Goal: Information Seeking & Learning: Learn about a topic

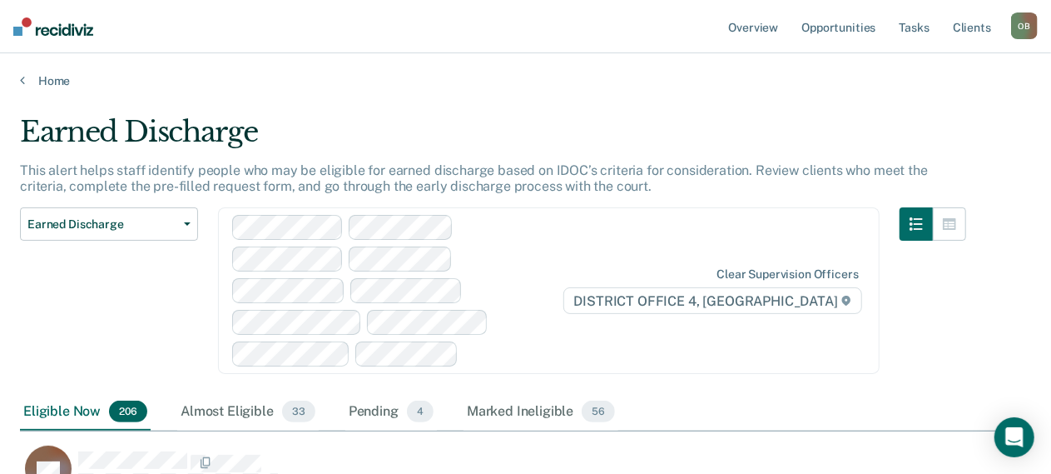
scroll to position [14006, 997]
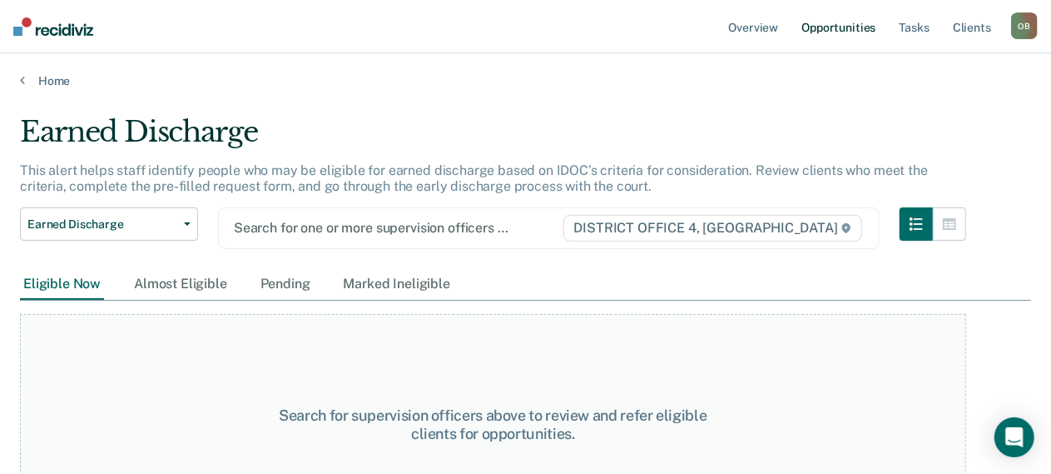
click at [851, 25] on link "Opportunities" at bounding box center [838, 26] width 81 height 53
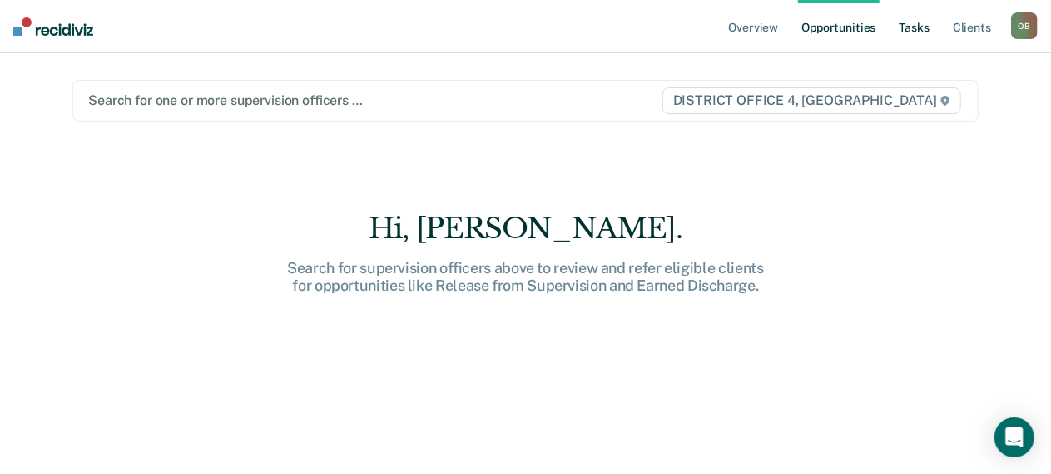
click at [912, 26] on link "Tasks" at bounding box center [914, 26] width 37 height 53
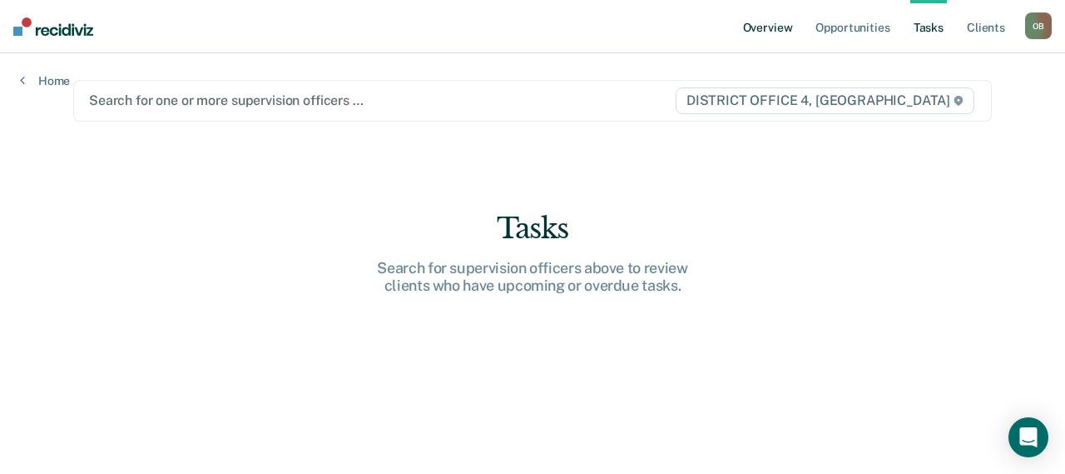
click at [754, 27] on link "Overview" at bounding box center [768, 26] width 57 height 53
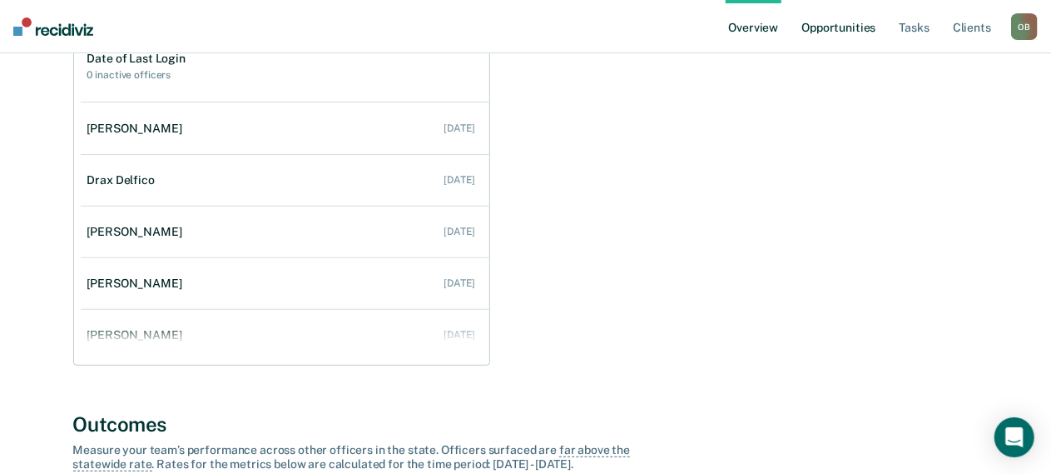
click at [847, 25] on link "Opportunities" at bounding box center [838, 26] width 81 height 53
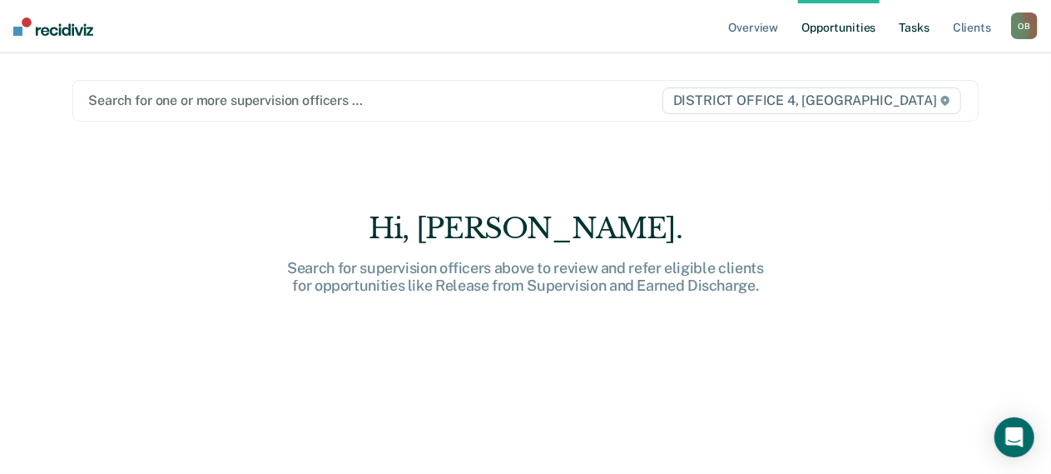
click at [920, 27] on link "Tasks" at bounding box center [914, 26] width 37 height 53
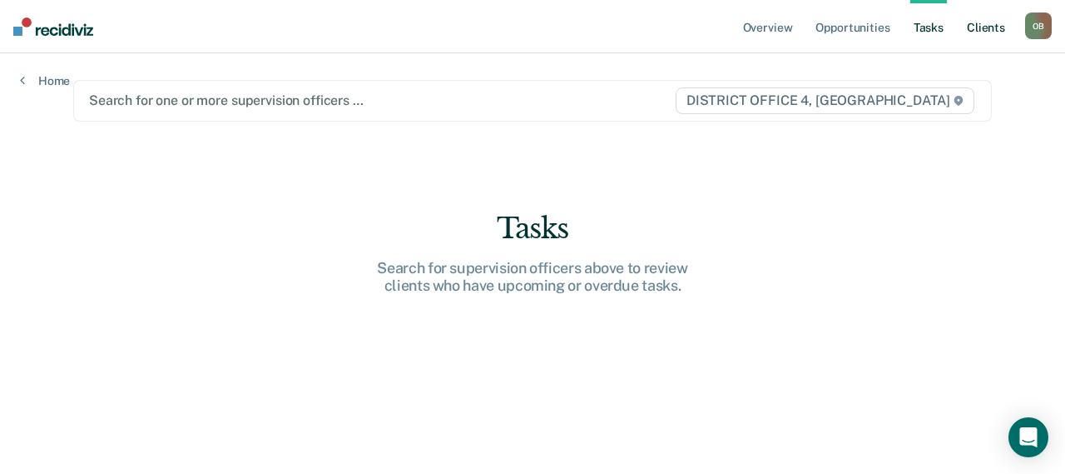
click at [972, 27] on link "Client s" at bounding box center [986, 26] width 45 height 53
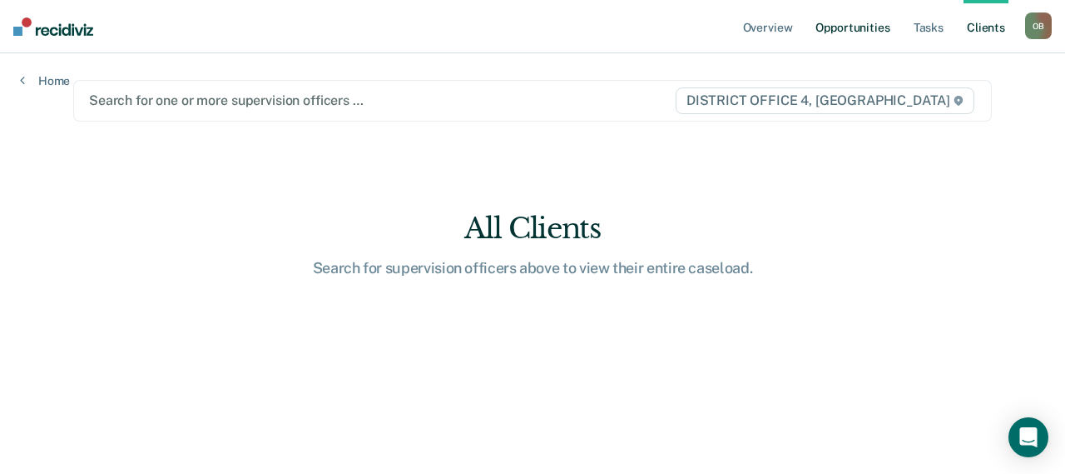
click at [847, 27] on link "Opportunities" at bounding box center [852, 26] width 81 height 53
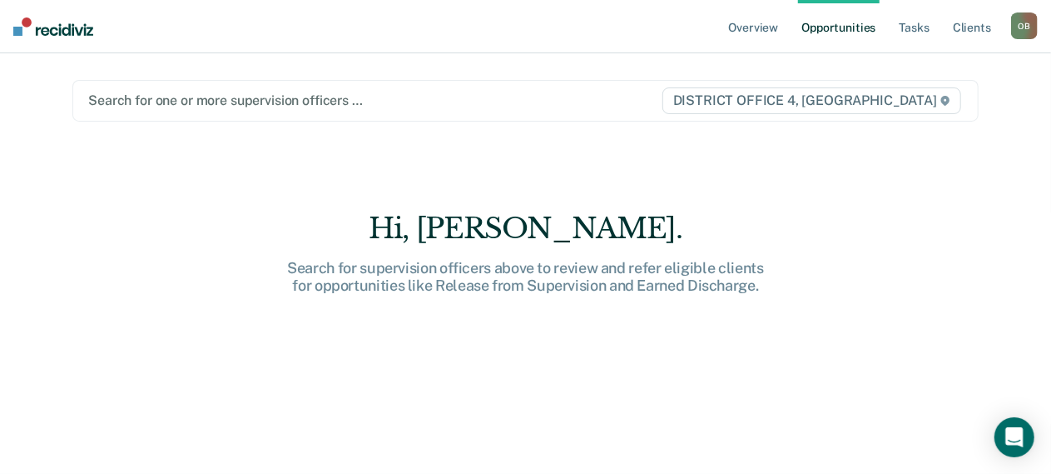
click at [912, 102] on span "DISTRICT OFFICE 4, [GEOGRAPHIC_DATA]" at bounding box center [811, 100] width 299 height 27
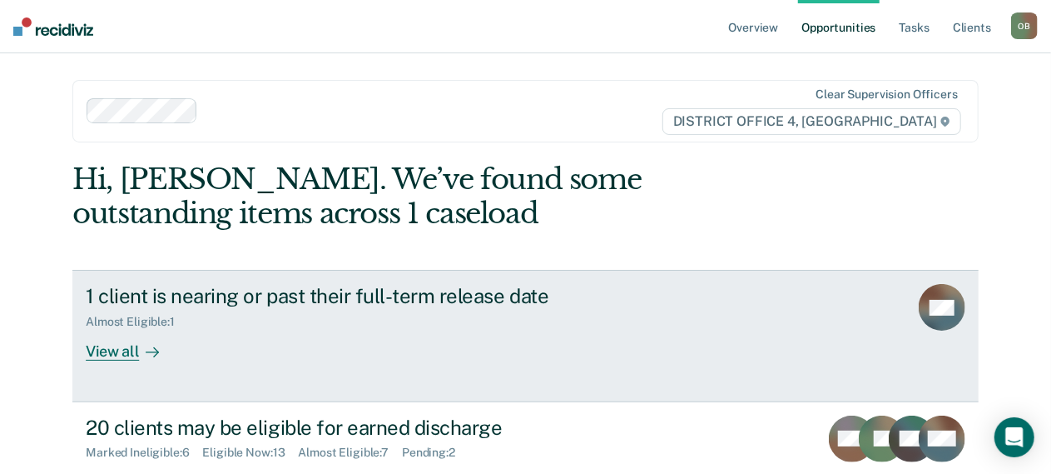
click at [125, 346] on div "View all" at bounding box center [132, 345] width 93 height 32
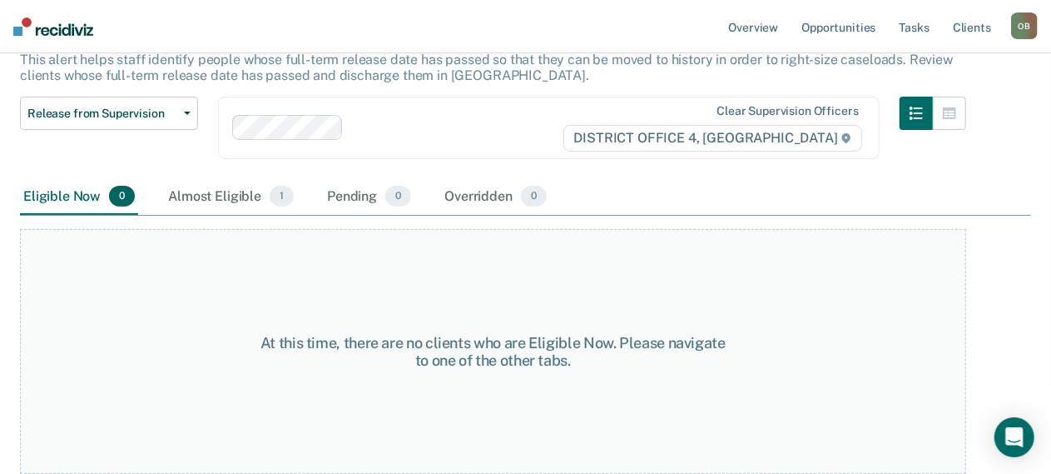
scroll to position [135, 0]
click at [221, 179] on div "Almost Eligible 1" at bounding box center [231, 197] width 132 height 37
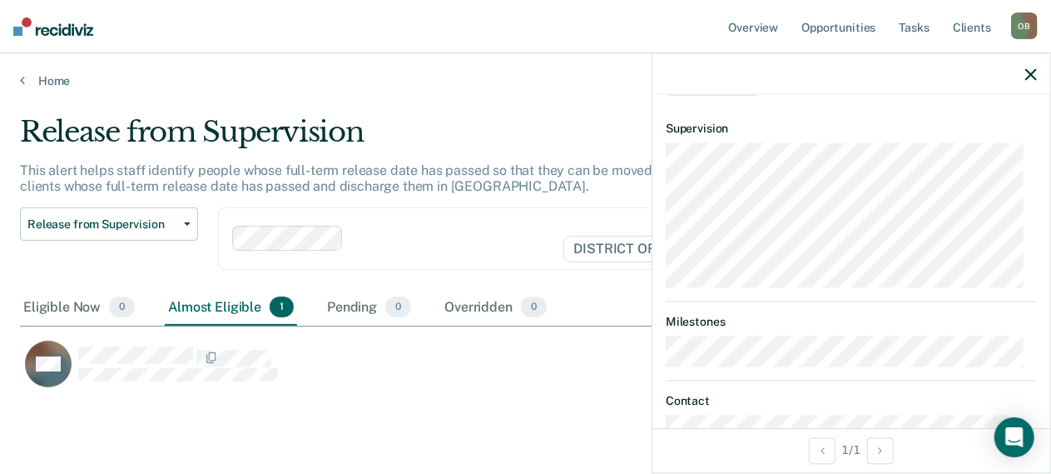
scroll to position [138, 0]
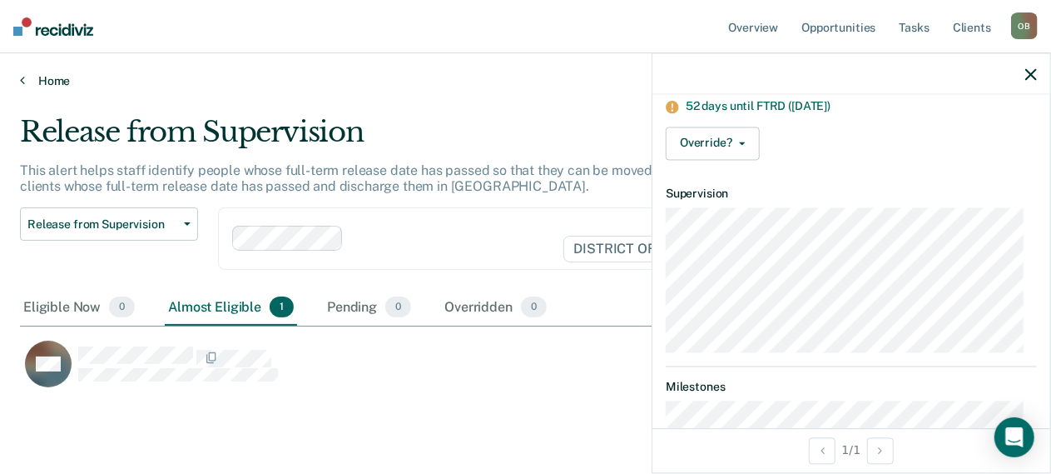
click at [54, 79] on link "Home" at bounding box center [525, 80] width 1011 height 15
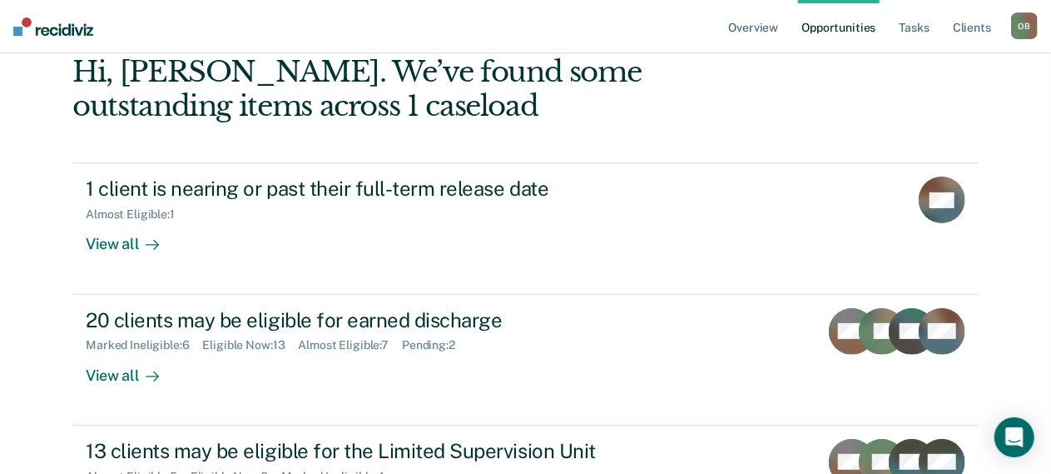
scroll to position [126, 0]
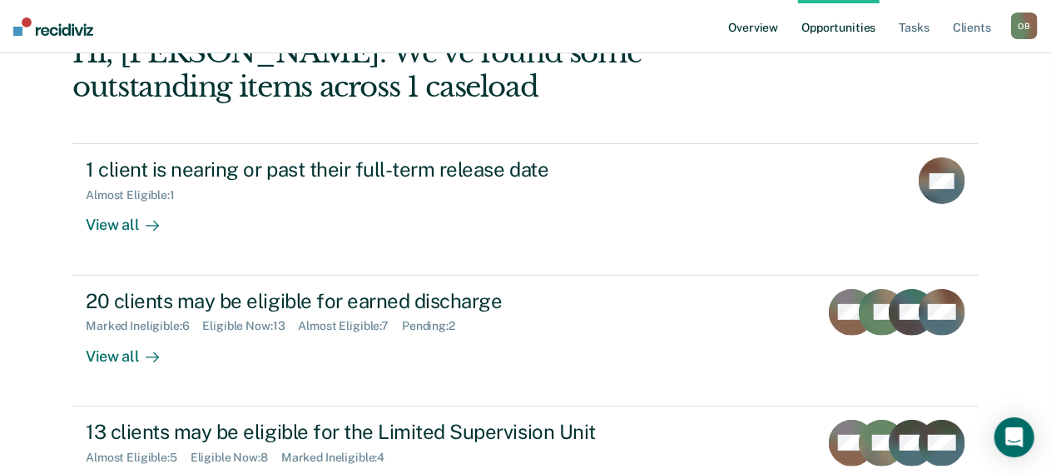
click at [769, 27] on link "Overview" at bounding box center [754, 26] width 57 height 53
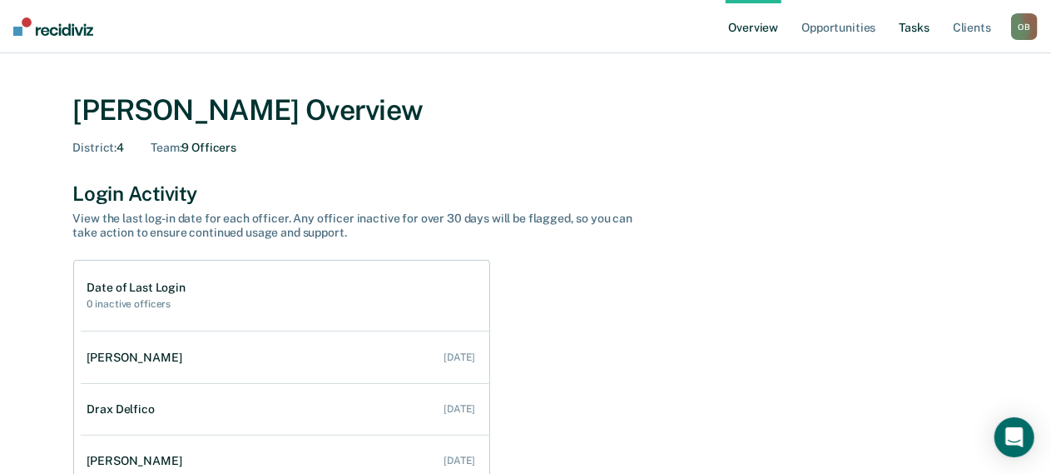
click at [911, 27] on link "Tasks" at bounding box center [914, 26] width 37 height 53
